Goal: Navigation & Orientation: Find specific page/section

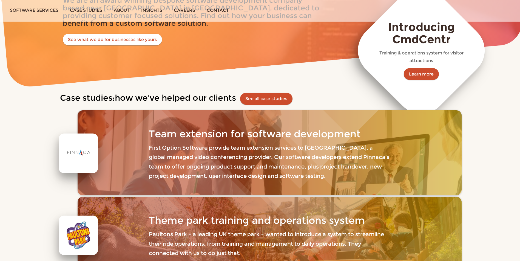
scroll to position [219, 0]
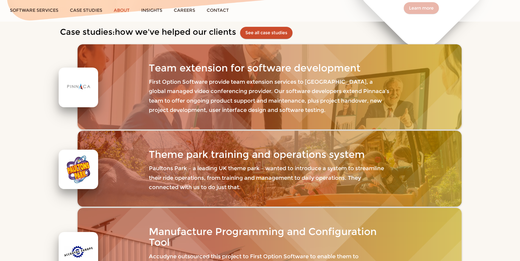
click at [124, 10] on link "About" at bounding box center [121, 10] width 27 height 21
click at [80, 11] on link "Case studies" at bounding box center [86, 10] width 44 height 21
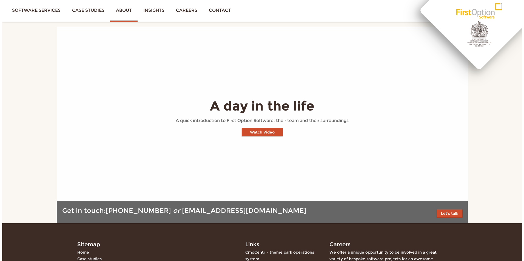
scroll to position [548, 0]
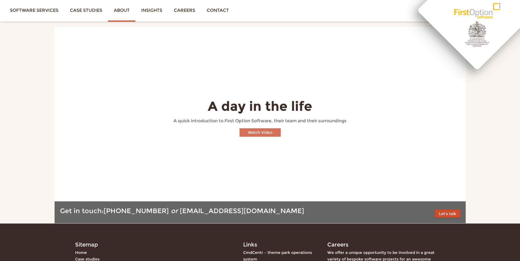
click at [262, 128] on button "Watch Video" at bounding box center [259, 132] width 41 height 8
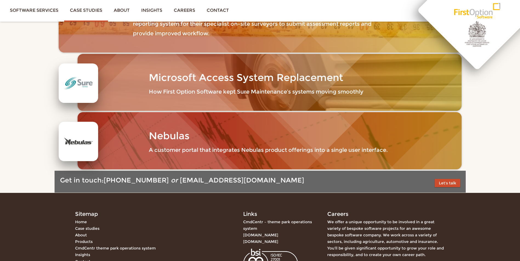
scroll to position [989, 0]
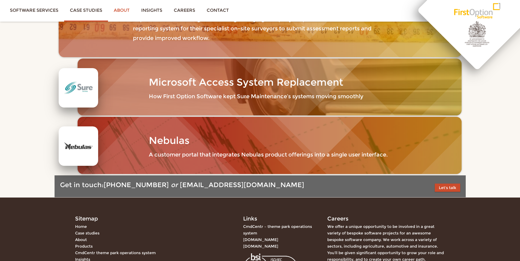
click at [119, 12] on link "About" at bounding box center [121, 10] width 27 height 21
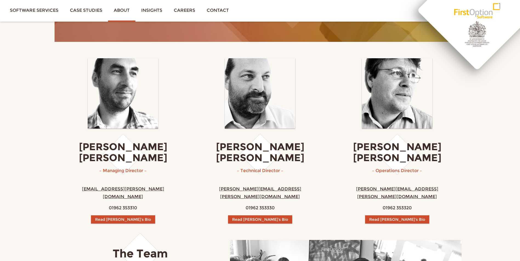
scroll to position [192, 0]
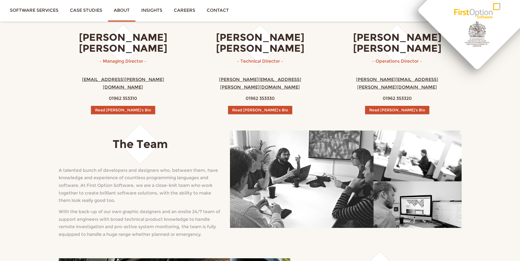
click at [389, 60] on span "– Operations Director –" at bounding box center [397, 61] width 50 height 5
